Goal: Check status: Check status

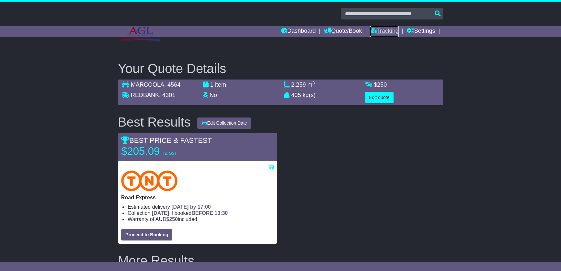
click at [374, 30] on link "Tracking" at bounding box center [384, 31] width 29 height 11
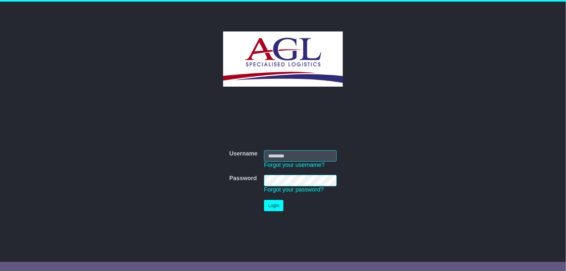
type input "***"
click at [270, 206] on button "Login" at bounding box center [273, 205] width 19 height 11
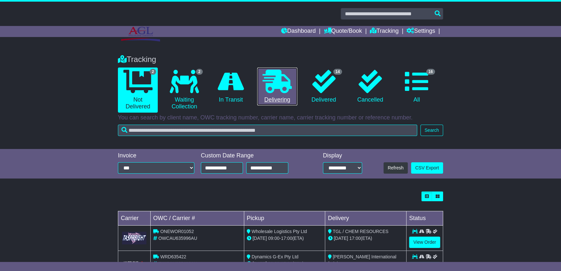
click at [284, 93] on link "0 Delivering" at bounding box center [277, 86] width 40 height 38
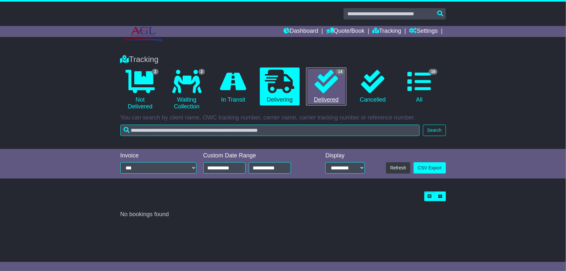
click at [327, 85] on icon at bounding box center [325, 81] width 23 height 23
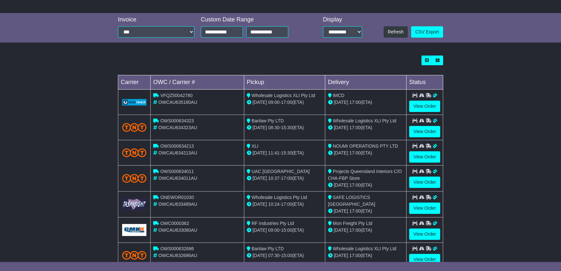
scroll to position [59, 0]
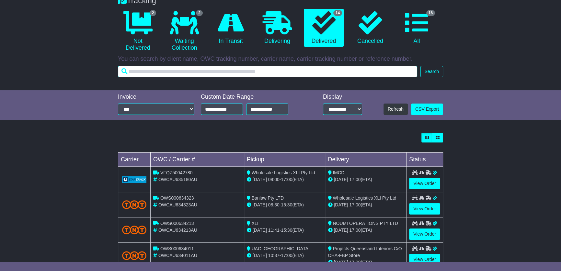
click at [262, 72] on input "text" at bounding box center [268, 71] width 300 height 11
click at [275, 72] on input "text" at bounding box center [268, 71] width 300 height 11
paste input "*********"
type input "*********"
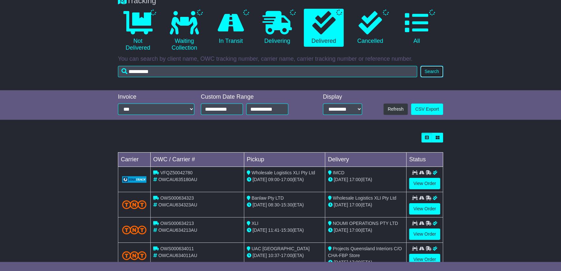
click at [437, 72] on button "Search" at bounding box center [432, 71] width 23 height 11
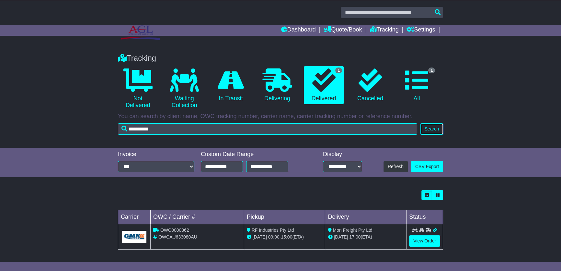
scroll to position [2, 0]
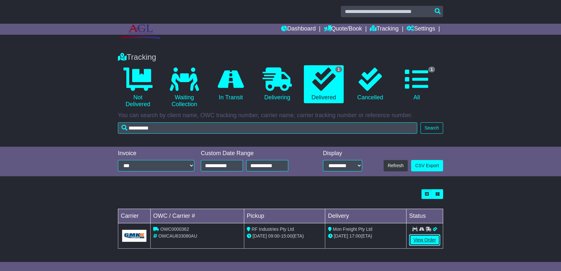
click at [431, 238] on link "View Order" at bounding box center [424, 239] width 31 height 11
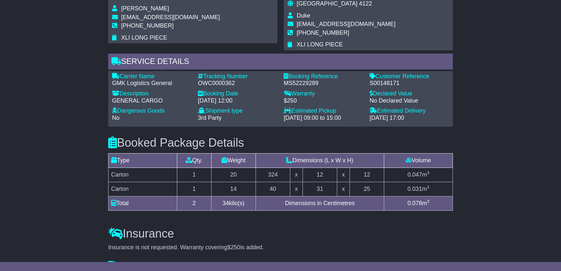
scroll to position [324, 0]
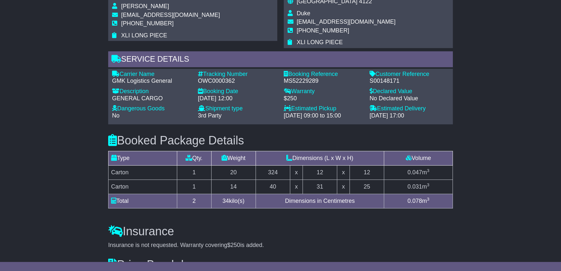
drag, startPoint x: 122, startPoint y: 66, endPoint x: 438, endPoint y: 111, distance: 319.1
click at [438, 111] on div "Carrier Name - GMK Logistics General Description - GENERAL CARGO Tracking Numbe…" at bounding box center [281, 97] width 344 height 52
click at [439, 124] on div "Booked Package Details (nonstackable) Type Qty. Weight Dimensions (L x W x H) V…" at bounding box center [280, 169] width 351 height 91
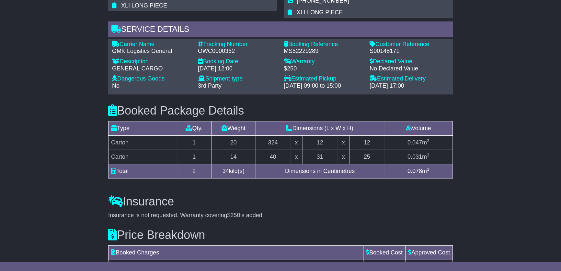
scroll to position [429, 0]
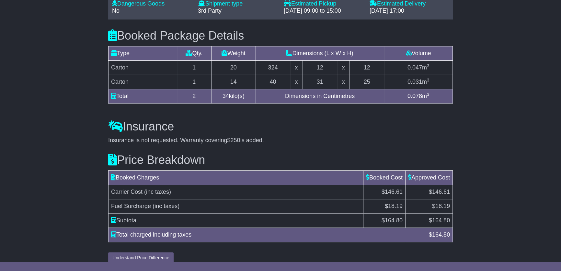
drag, startPoint x: 49, startPoint y: 139, endPoint x: 53, endPoint y: 147, distance: 9.0
